Goal: Task Accomplishment & Management: Complete application form

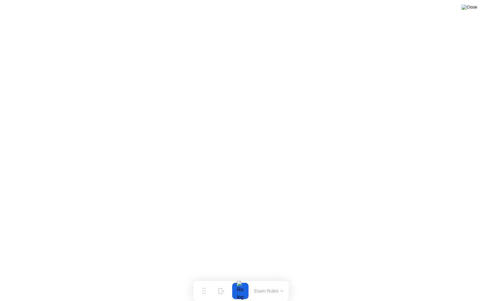
click at [472, 10] on img at bounding box center [470, 7] width 16 height 5
click at [472, 7] on img at bounding box center [470, 7] width 16 height 5
click at [264, 290] on button "Exam Rules" at bounding box center [268, 291] width 33 height 6
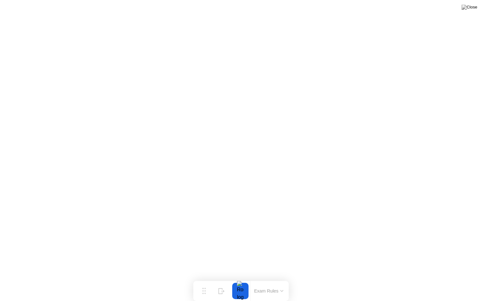
click at [472, 6] on img at bounding box center [470, 7] width 16 height 5
